Goal: Check status: Check status

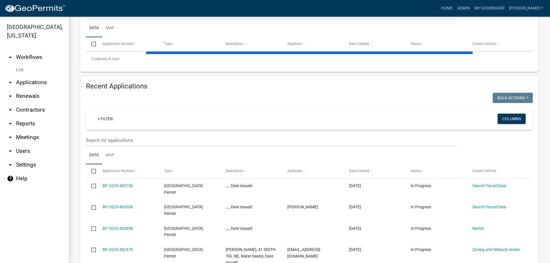
scroll to position [85, 0]
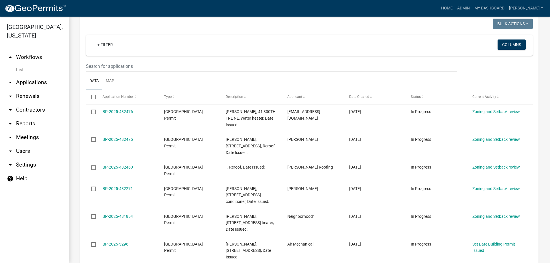
click at [119, 194] on datatable-body-cell "BP-2025-482271" at bounding box center [128, 195] width 62 height 28
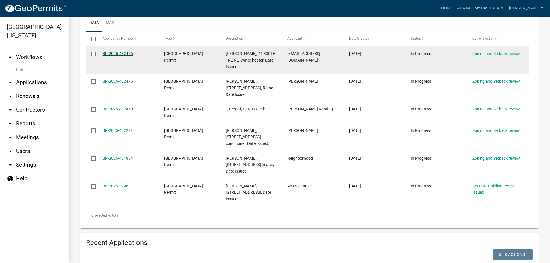
scroll to position [286, 0]
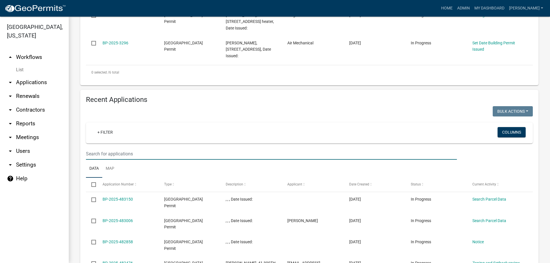
click at [108, 154] on input "text" at bounding box center [271, 154] width 371 height 12
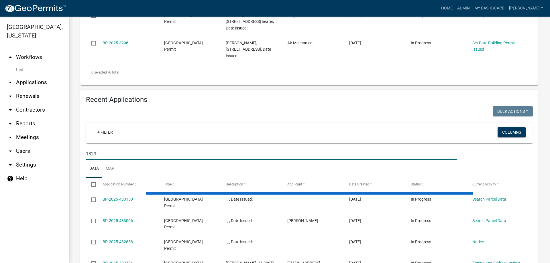
type input "1823"
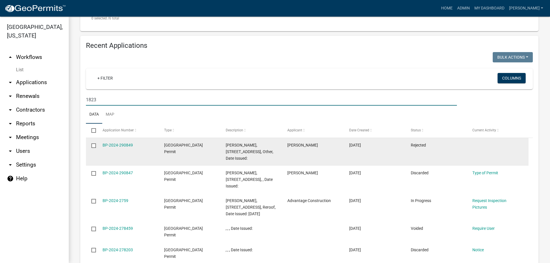
scroll to position [344, 0]
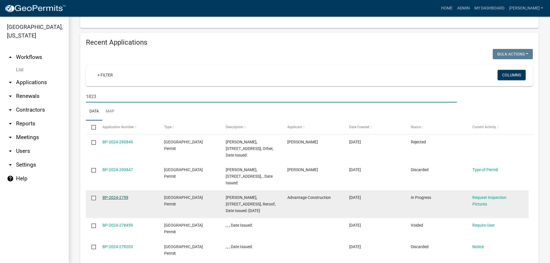
click at [112, 197] on link "BP-2024-2759" at bounding box center [116, 197] width 26 height 5
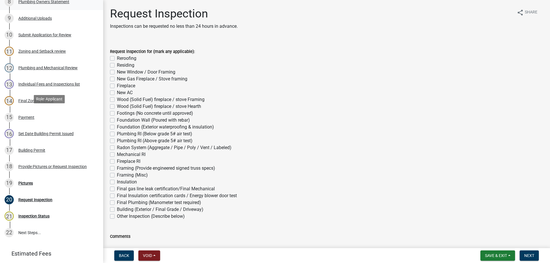
scroll to position [229, 0]
click at [23, 182] on div "Pictures" at bounding box center [25, 183] width 15 height 4
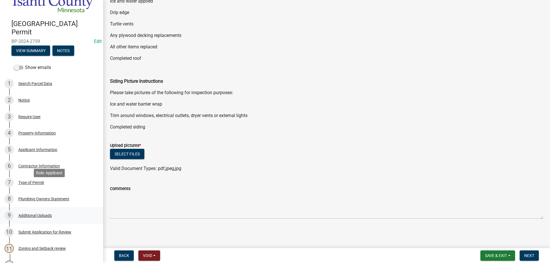
scroll to position [29, 0]
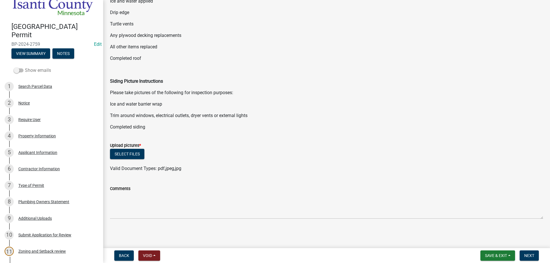
click at [16, 68] on span at bounding box center [19, 70] width 10 height 4
click at [25, 67] on input "Show emails" at bounding box center [25, 67] width 0 height 0
click at [24, 167] on div "Contractor Information" at bounding box center [39, 169] width 42 height 4
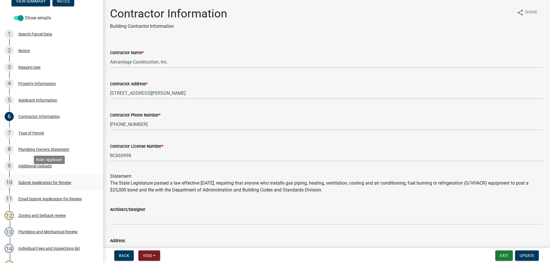
scroll to position [86, 0]
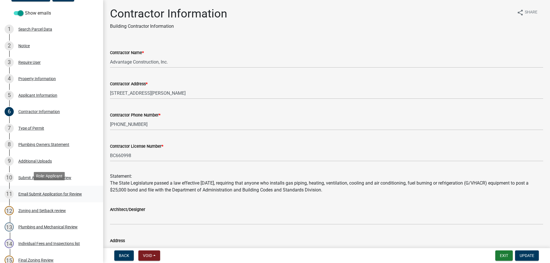
click at [35, 193] on div "Email Submit Application for Review" at bounding box center [50, 194] width 64 height 4
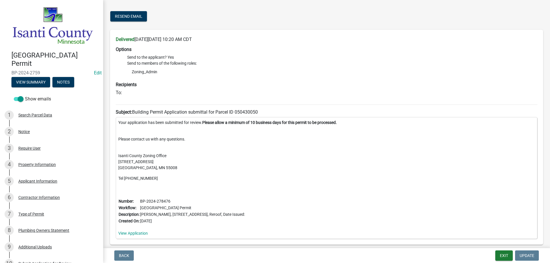
scroll to position [49, 0]
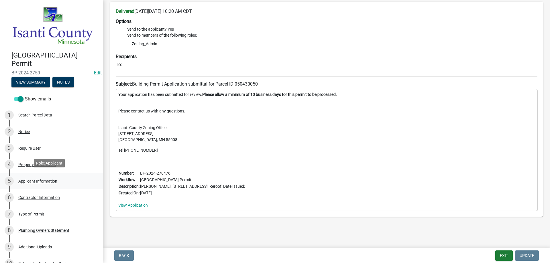
click at [27, 179] on div "Applicant Information" at bounding box center [37, 181] width 39 height 4
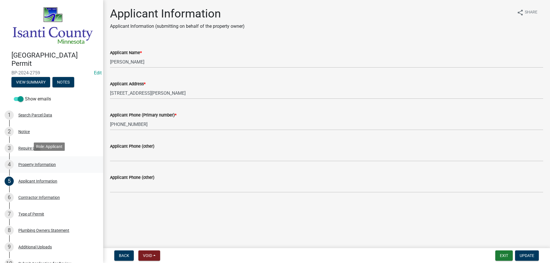
click at [34, 163] on div "Property Information" at bounding box center [37, 165] width 38 height 4
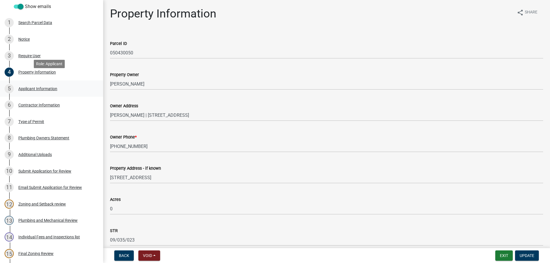
scroll to position [115, 0]
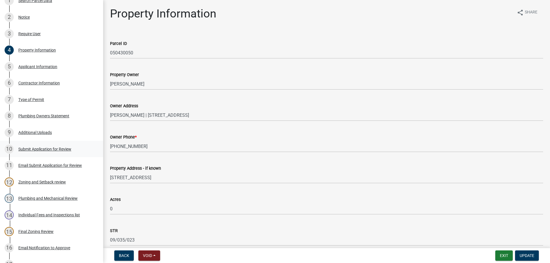
click at [48, 147] on div "Submit Application for Review" at bounding box center [44, 149] width 53 height 4
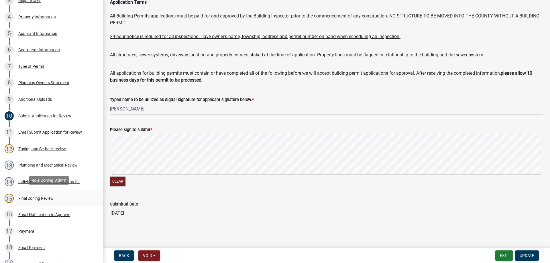
scroll to position [200, 0]
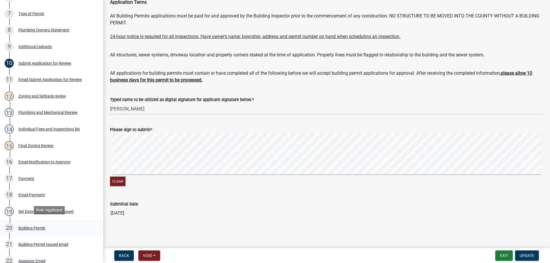
click at [36, 226] on div "Building Permit" at bounding box center [31, 228] width 27 height 4
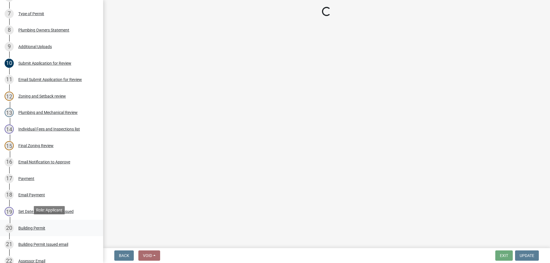
scroll to position [0, 0]
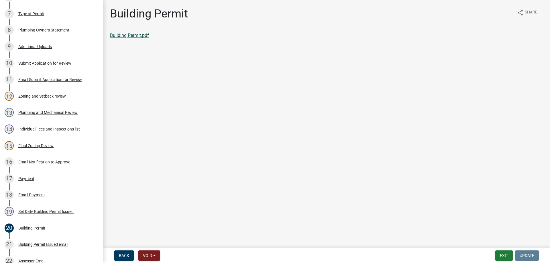
click at [115, 37] on link "Building Permit.pdf" at bounding box center [129, 35] width 39 height 5
